Goal: Use online tool/utility: Utilize a website feature to perform a specific function

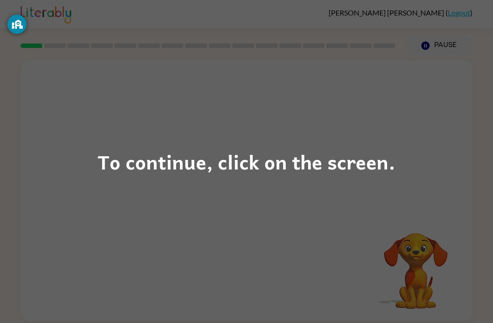
click at [118, 161] on div "To continue, click on the screen." at bounding box center [247, 161] width 298 height 31
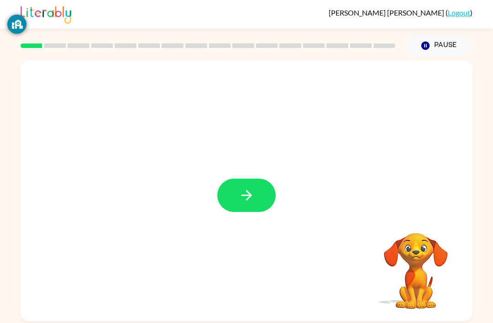
click at [258, 189] on button "button" at bounding box center [246, 194] width 58 height 33
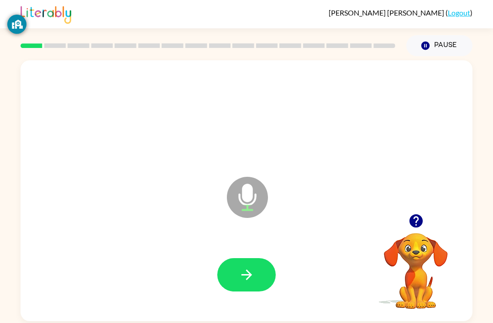
click at [27, 168] on div "Microphone The Microphone is here when it is your turn to talk" at bounding box center [247, 190] width 452 height 261
click at [243, 274] on icon "button" at bounding box center [247, 275] width 16 height 16
click at [241, 274] on icon "button" at bounding box center [247, 275] width 16 height 16
click at [235, 266] on button "button" at bounding box center [246, 274] width 58 height 33
click at [247, 268] on icon "button" at bounding box center [247, 275] width 16 height 16
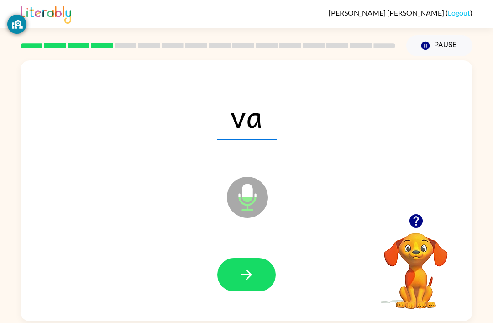
click at [244, 262] on button "button" at bounding box center [246, 274] width 58 height 33
click at [244, 277] on icon "button" at bounding box center [247, 275] width 16 height 16
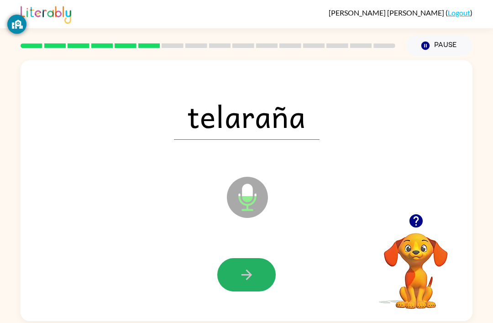
click at [253, 270] on icon "button" at bounding box center [247, 275] width 16 height 16
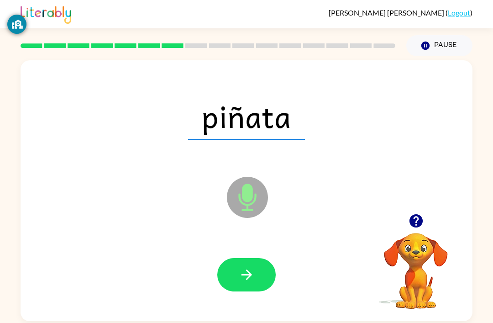
click at [243, 270] on icon "button" at bounding box center [247, 275] width 16 height 16
click at [249, 274] on icon "button" at bounding box center [246, 274] width 10 height 10
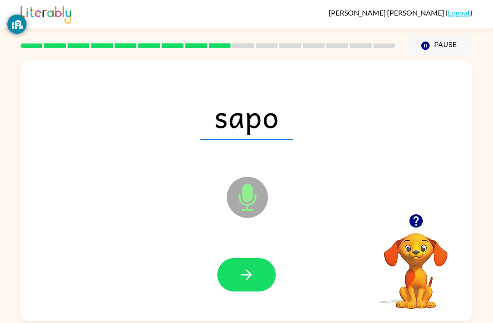
click at [231, 272] on button "button" at bounding box center [246, 274] width 58 height 33
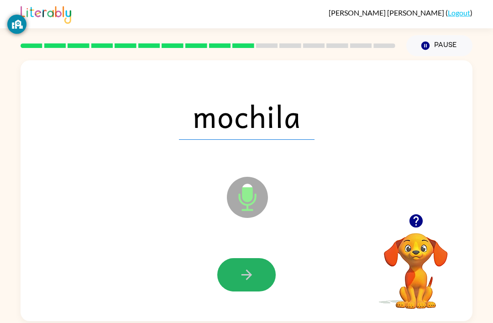
click at [249, 273] on icon "button" at bounding box center [246, 274] width 10 height 10
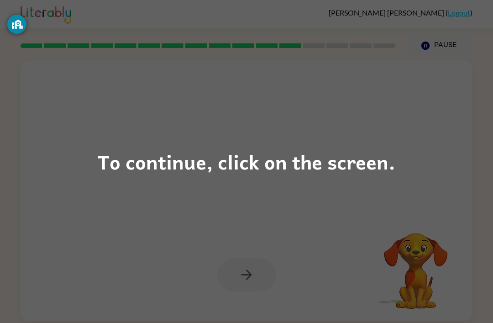
click at [49, 141] on div "To continue, click on the screen." at bounding box center [246, 161] width 493 height 323
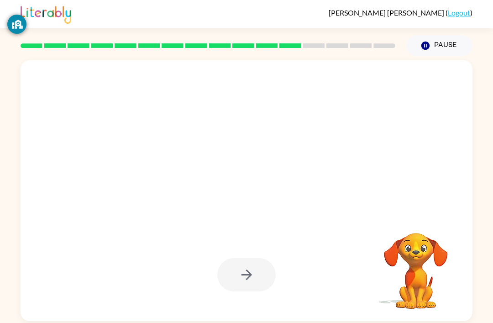
click at [53, 147] on div at bounding box center [247, 116] width 434 height 75
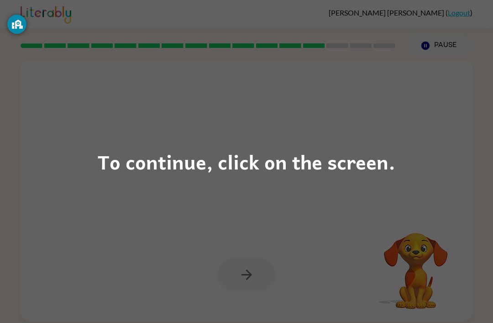
click at [236, 179] on div "To continue, click on the screen." at bounding box center [246, 161] width 493 height 323
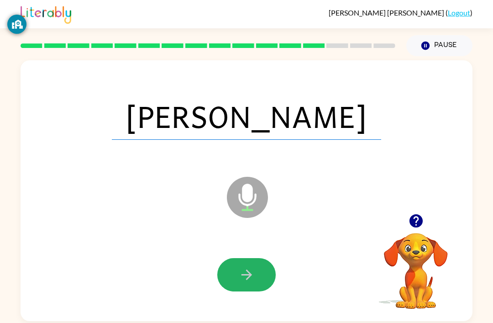
click at [251, 270] on icon "button" at bounding box center [247, 275] width 16 height 16
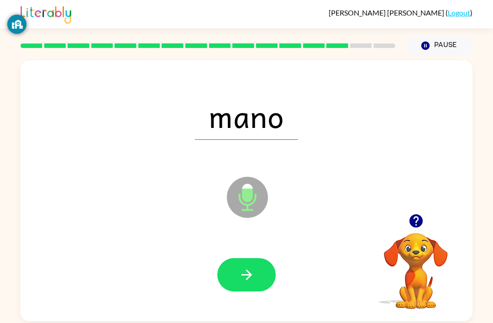
click at [260, 270] on button "button" at bounding box center [246, 274] width 58 height 33
click at [243, 267] on button "button" at bounding box center [246, 274] width 58 height 33
